Goal: Task Accomplishment & Management: Use online tool/utility

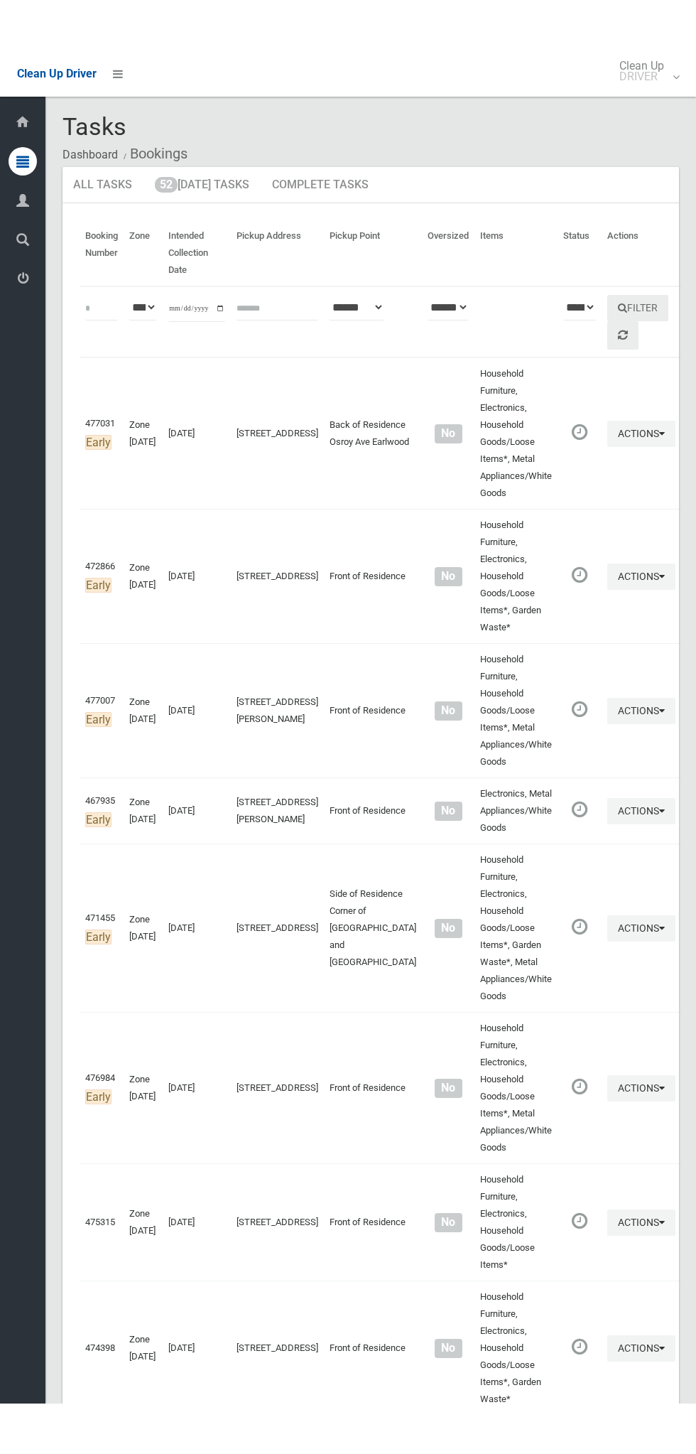
scroll to position [5307, 0]
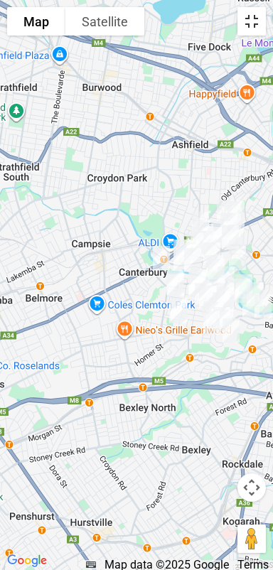
click at [257, 20] on button "Toggle fullscreen view" at bounding box center [251, 21] width 28 height 28
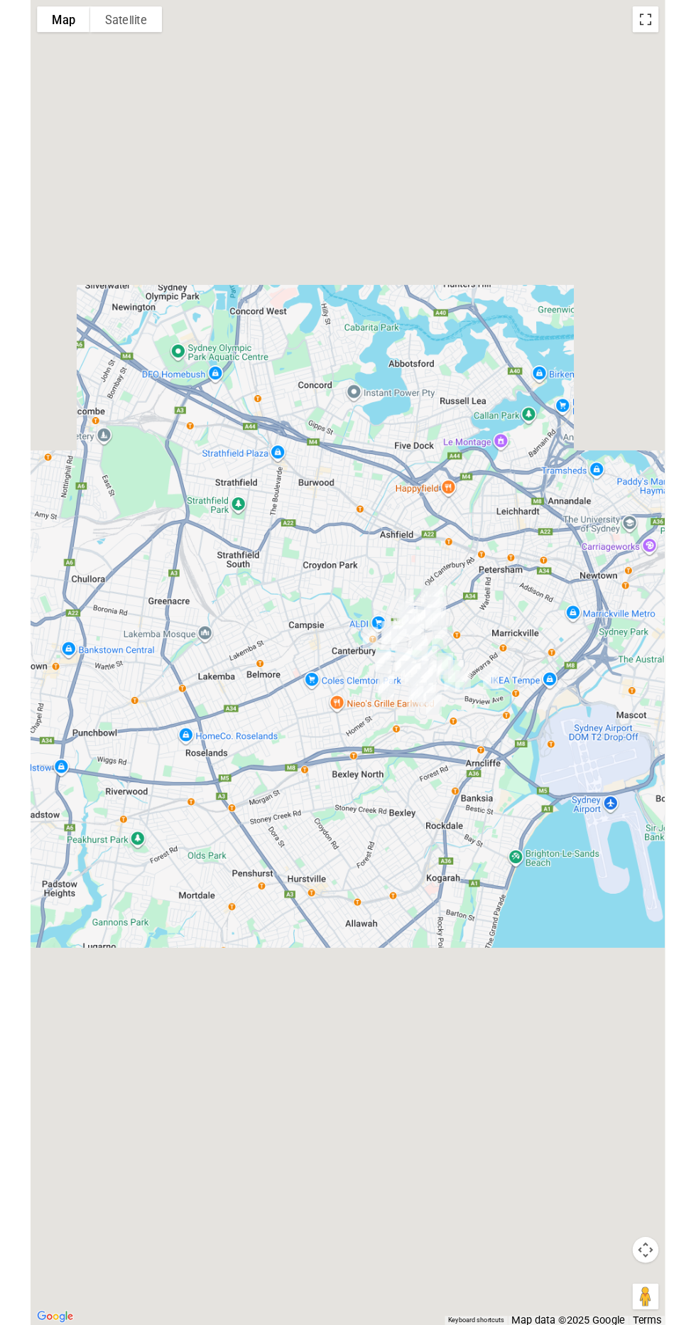
scroll to position [5383, 0]
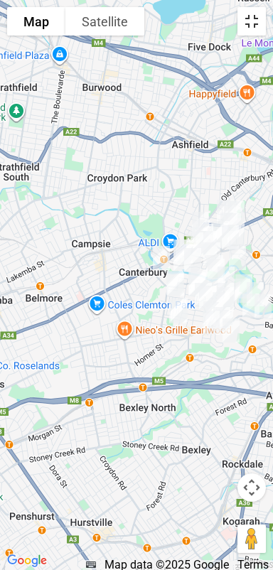
click at [252, 20] on button "Toggle fullscreen view" at bounding box center [251, 21] width 28 height 28
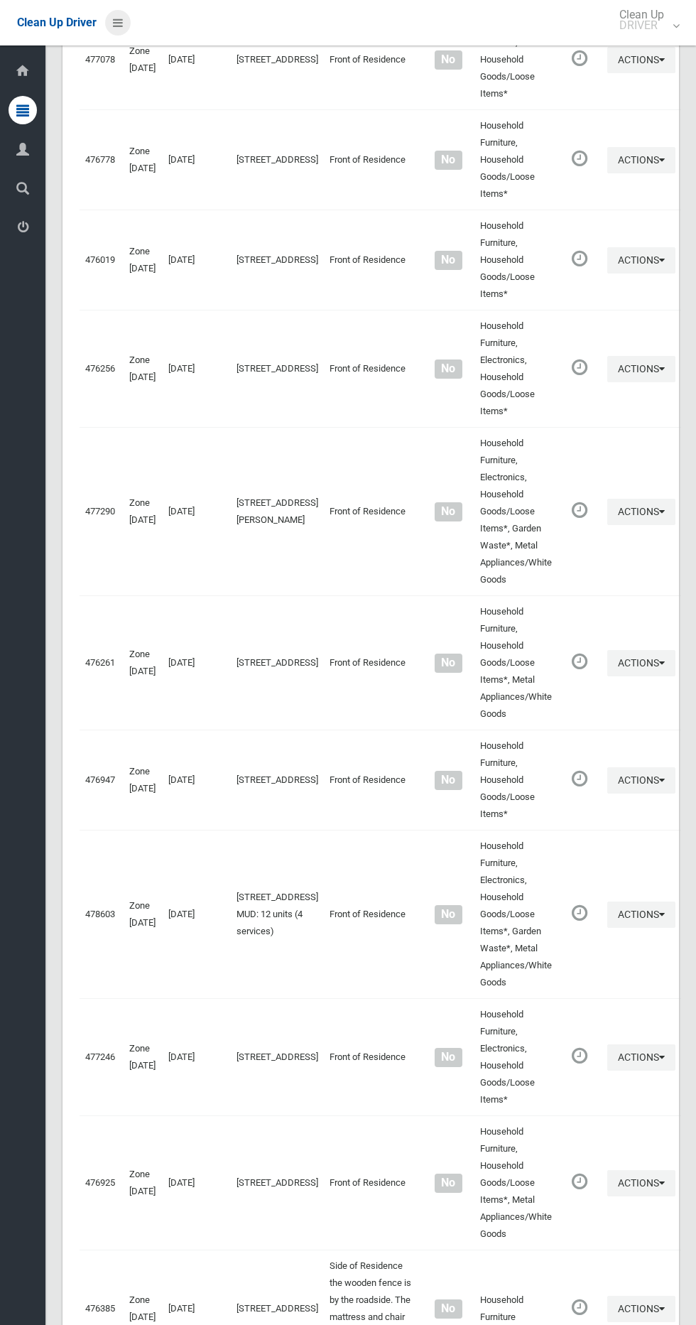
click at [121, 26] on icon at bounding box center [118, 23] width 10 height 24
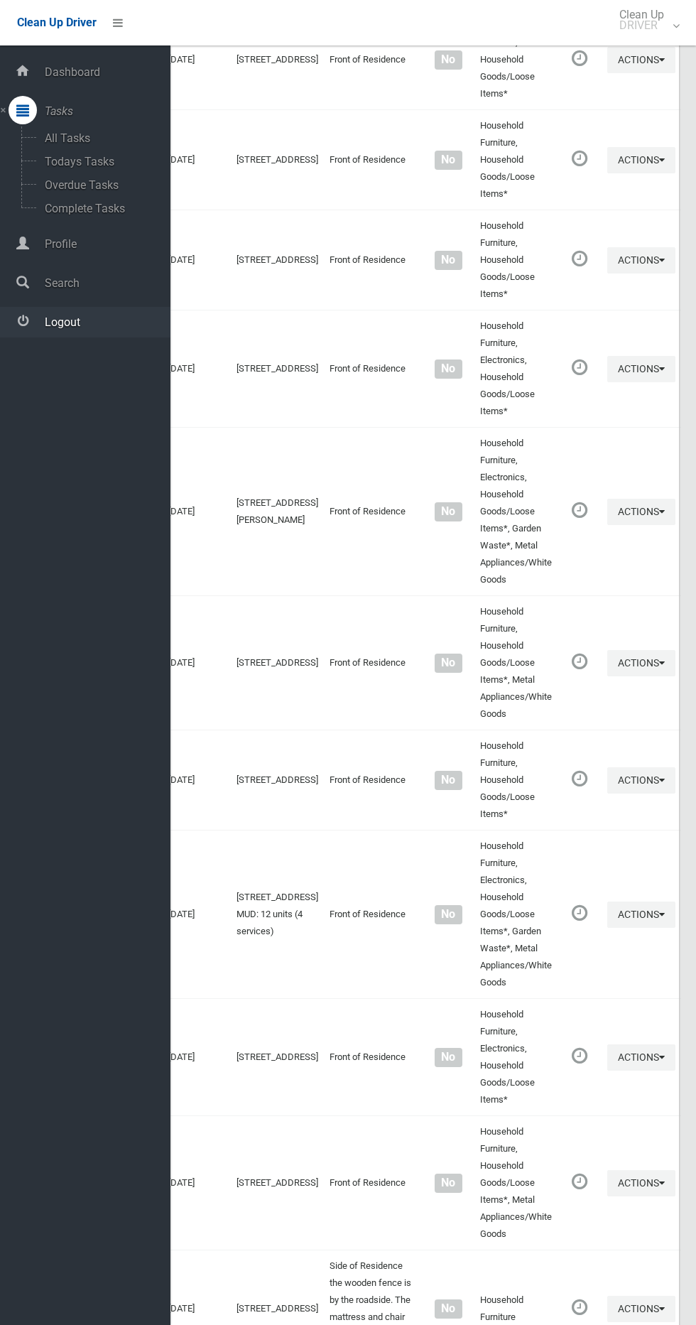
click at [114, 319] on span "Logout" at bounding box center [105, 321] width 130 height 13
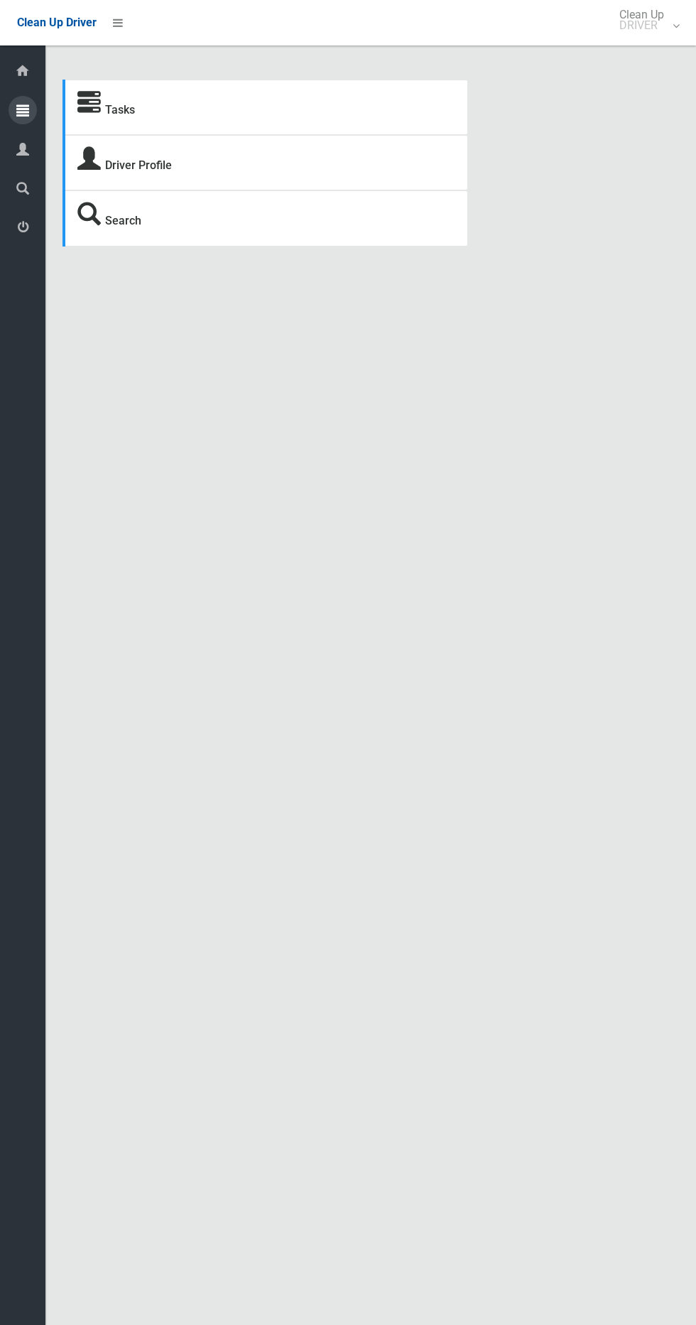
click at [24, 109] on icon at bounding box center [22, 110] width 13 height 28
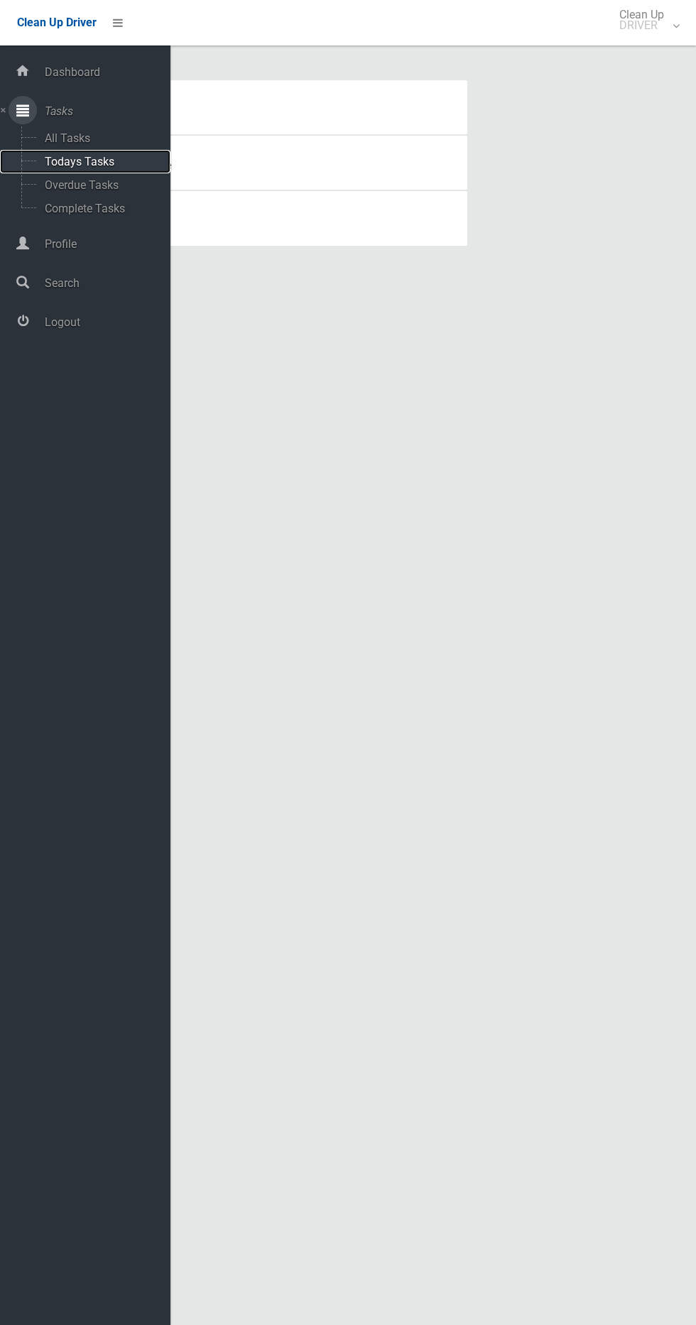
click at [110, 155] on span "Todays Tasks" at bounding box center [99, 161] width 118 height 13
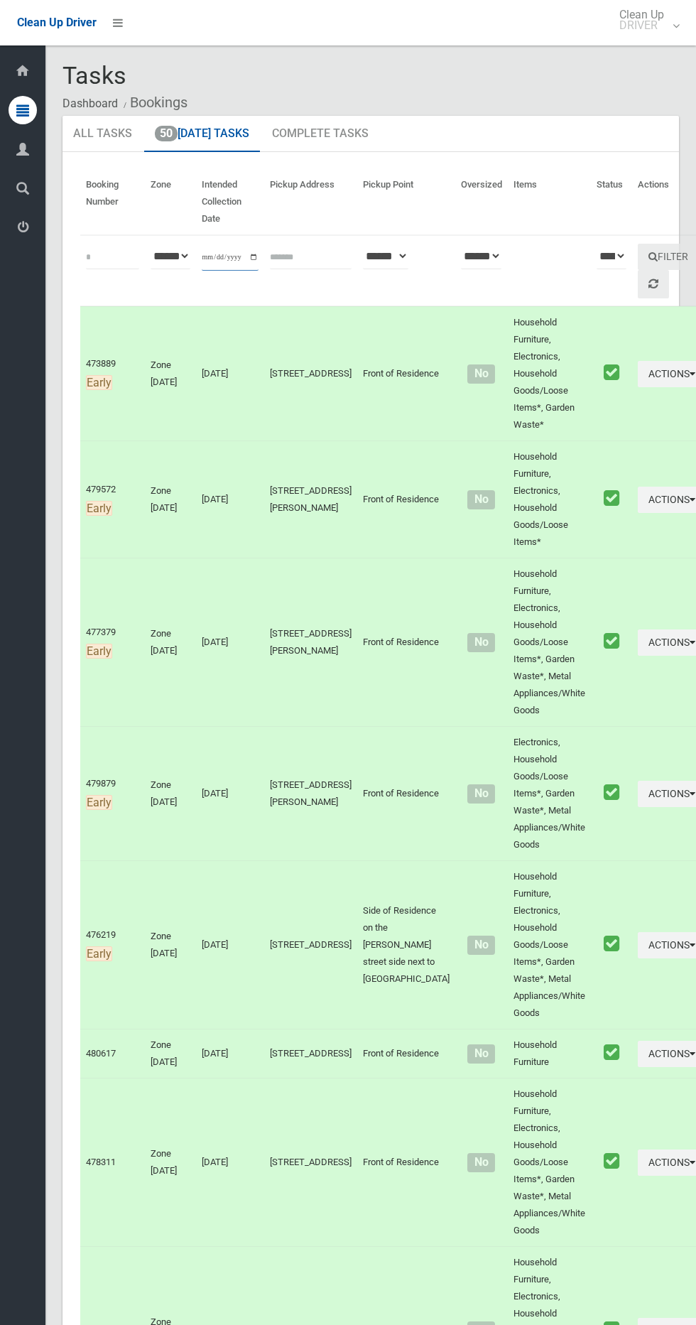
click at [249, 260] on input "**********" at bounding box center [230, 257] width 57 height 26
type input "**********"
click at [638, 262] on button "Filter" at bounding box center [668, 257] width 61 height 26
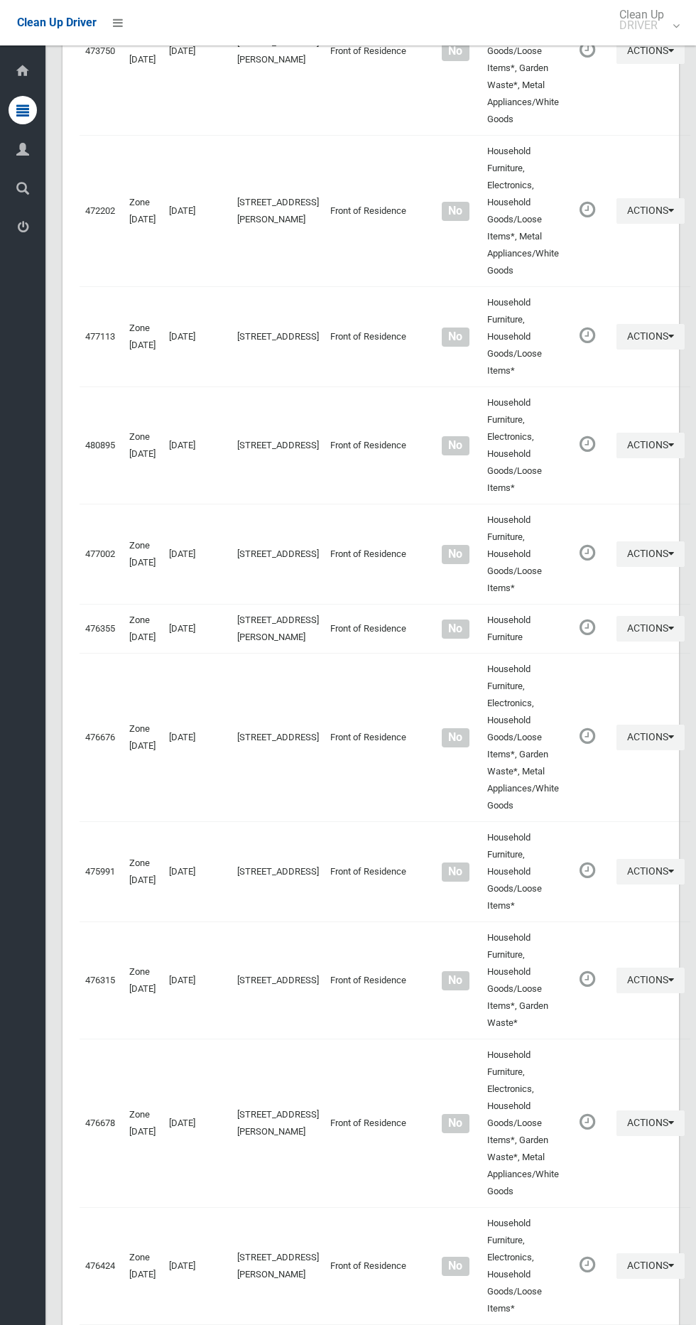
scroll to position [4713, 0]
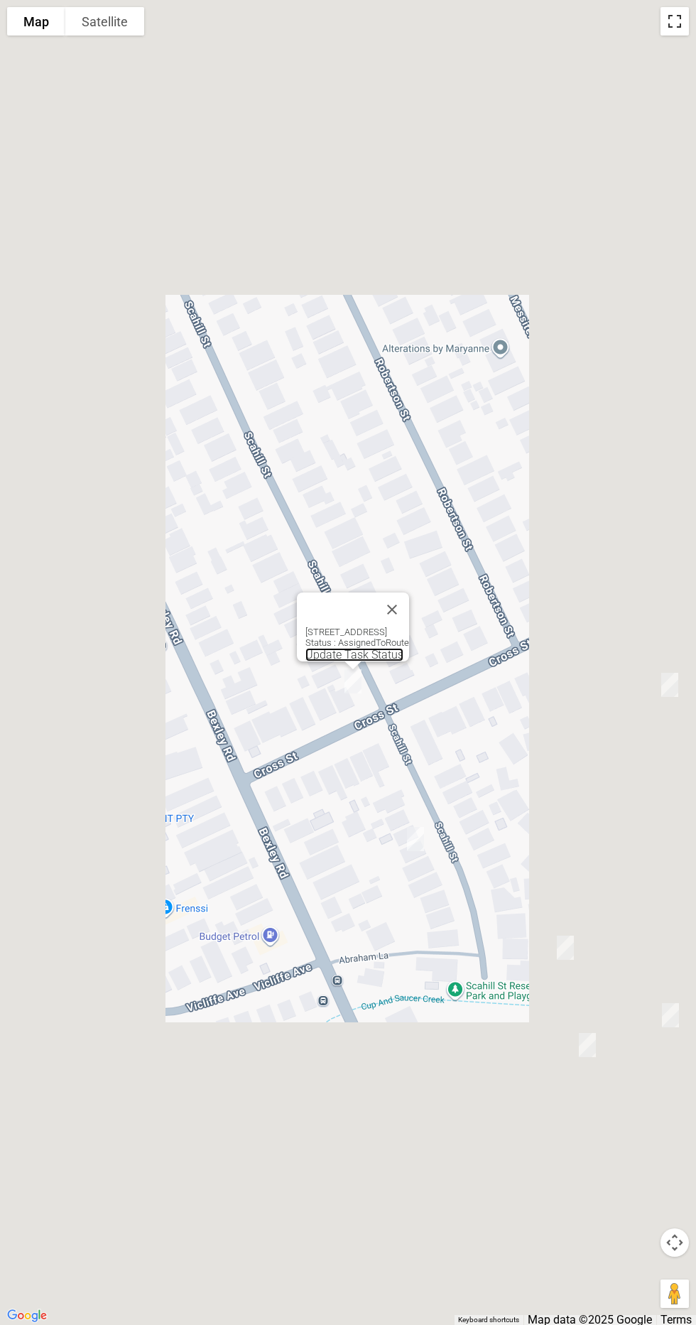
scroll to position [4644, 0]
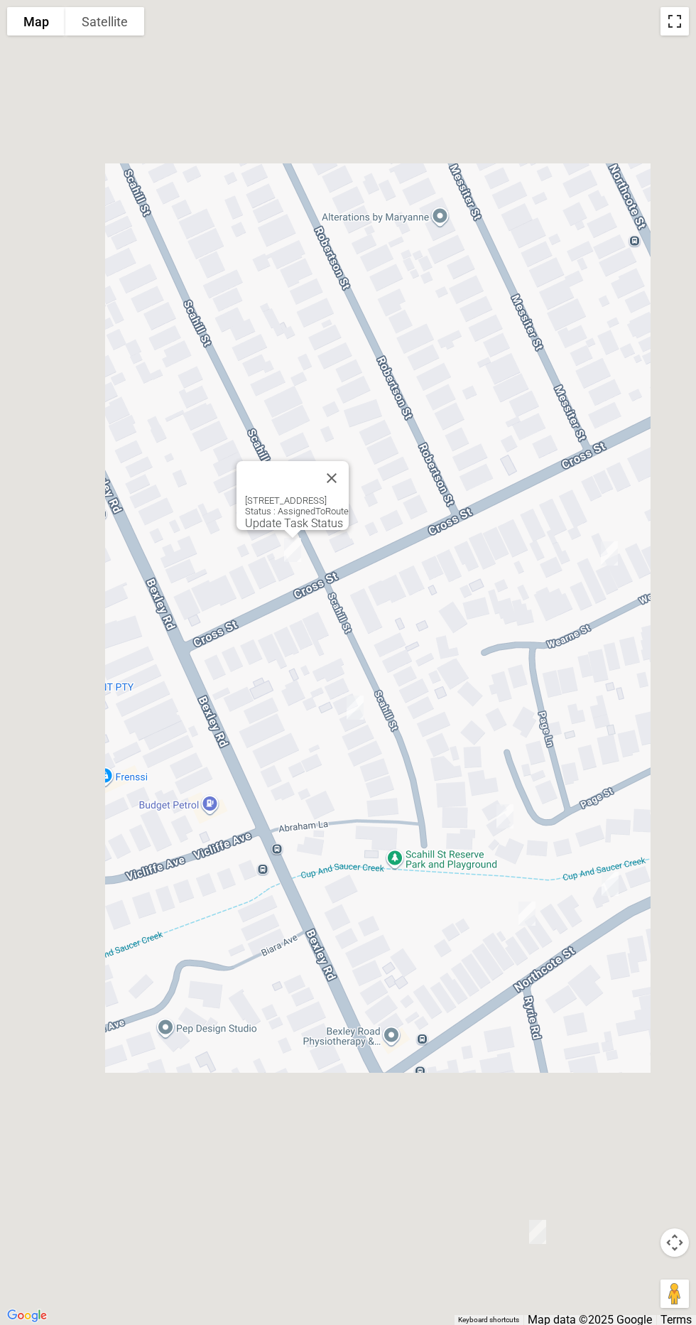
scroll to position [4660, 0]
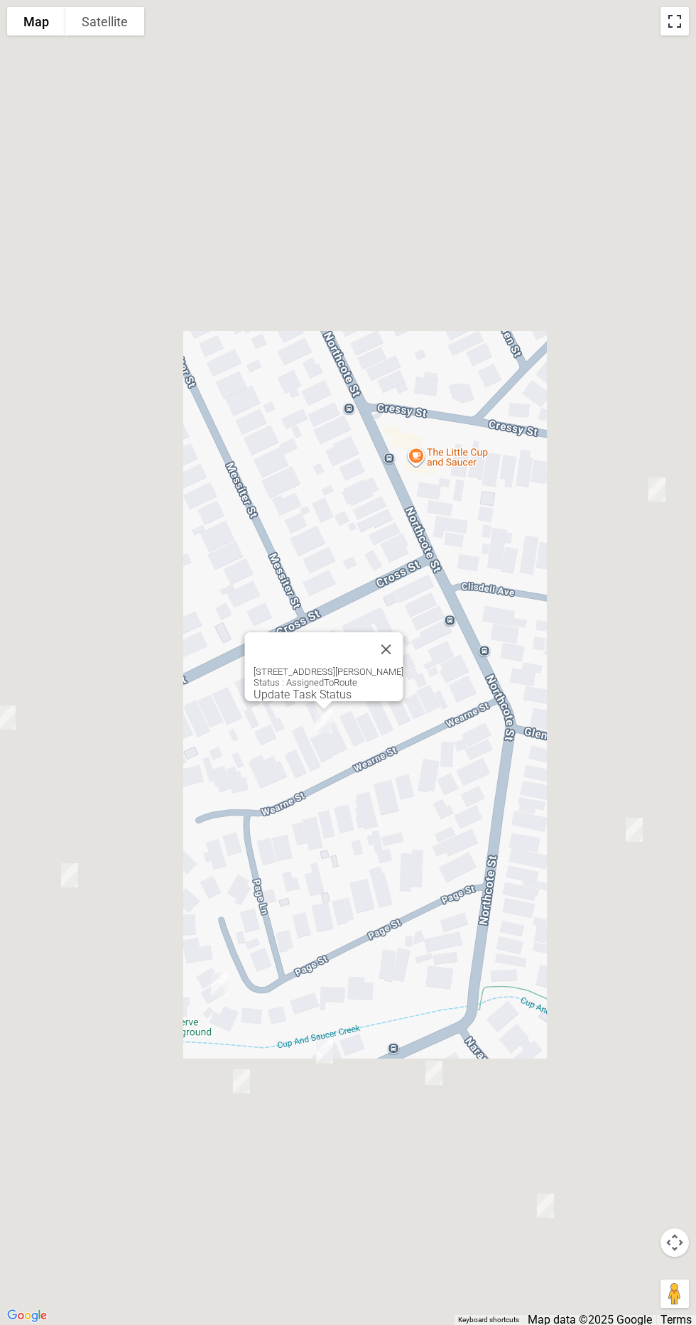
scroll to position [4669, 0]
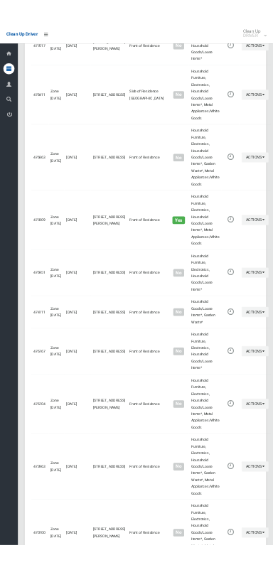
scroll to position [4584, 0]
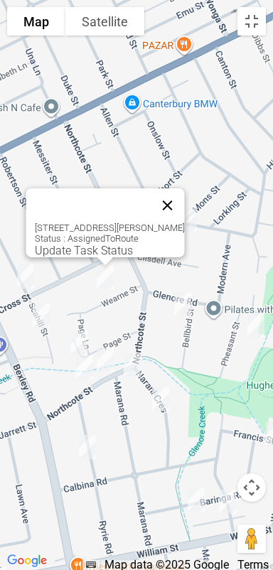
click at [185, 188] on button "Close" at bounding box center [168, 205] width 34 height 34
